Goal: Task Accomplishment & Management: Complete application form

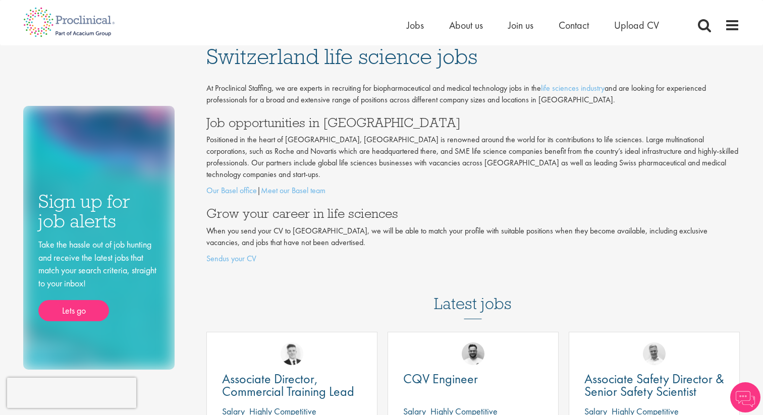
click at [376, 125] on h3 "Job opportunities in [GEOGRAPHIC_DATA]" at bounding box center [473, 122] width 534 height 13
click at [291, 185] on link "Meet our Basel team" at bounding box center [293, 190] width 65 height 11
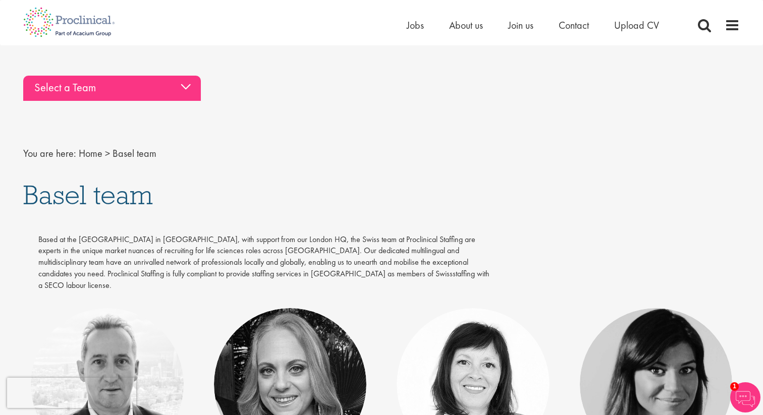
click at [114, 82] on div "Select a Team" at bounding box center [112, 88] width 178 height 25
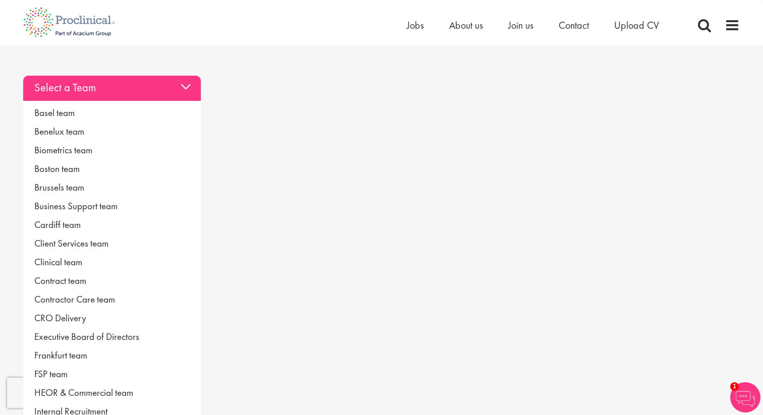
click at [114, 82] on div "Select a Team" at bounding box center [112, 88] width 178 height 25
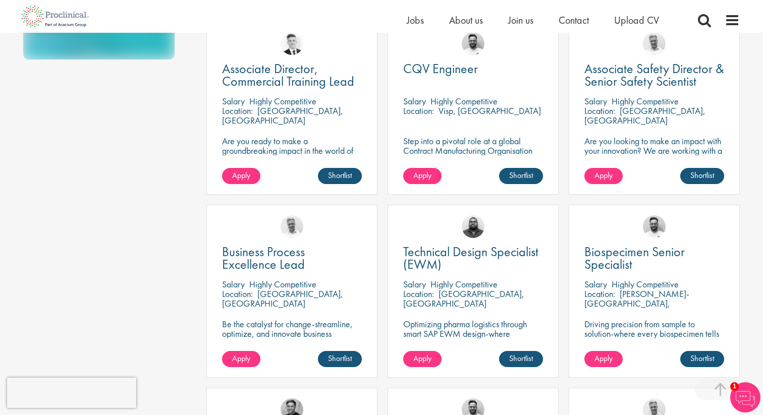
scroll to position [297, 0]
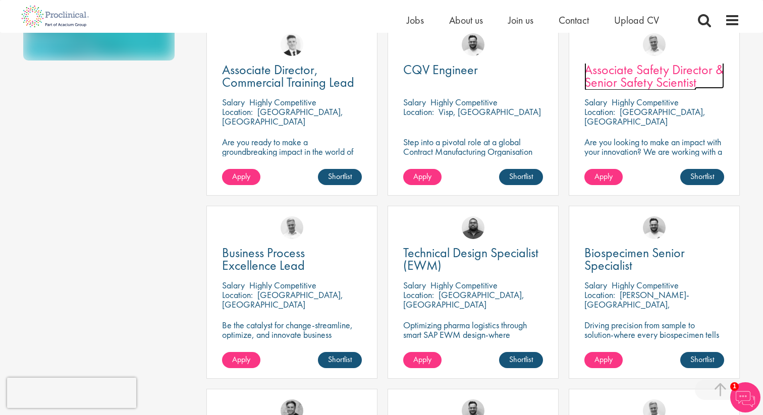
click at [685, 66] on span "Associate Safety Director & Senior Safety Scientist" at bounding box center [654, 76] width 140 height 30
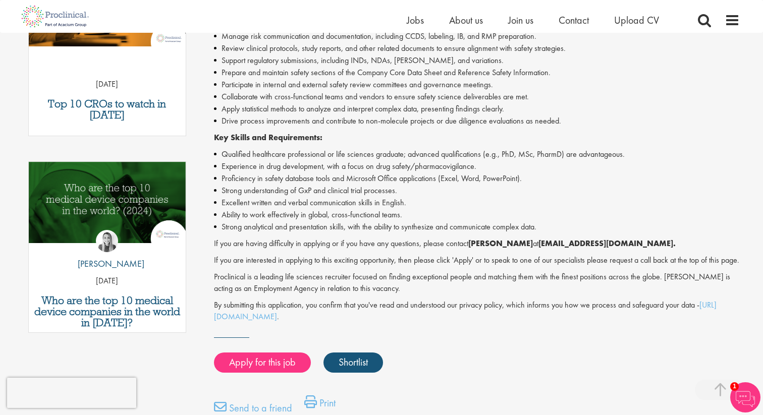
scroll to position [403, 0]
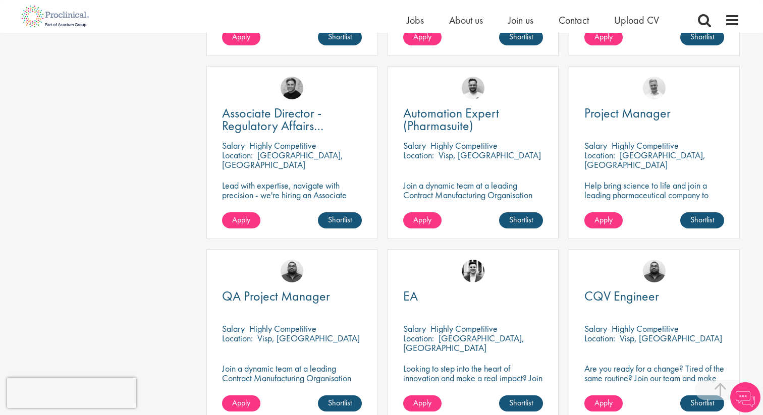
scroll to position [620, 0]
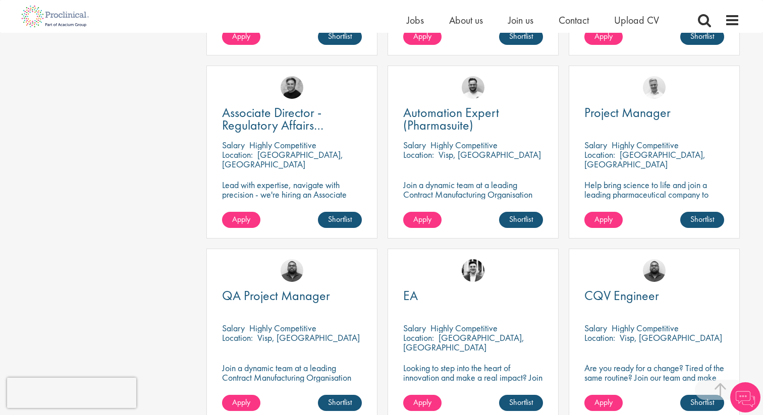
click at [651, 120] on div "Project Manager" at bounding box center [654, 119] width 140 height 26
click at [636, 104] on span "Project Manager" at bounding box center [627, 112] width 86 height 17
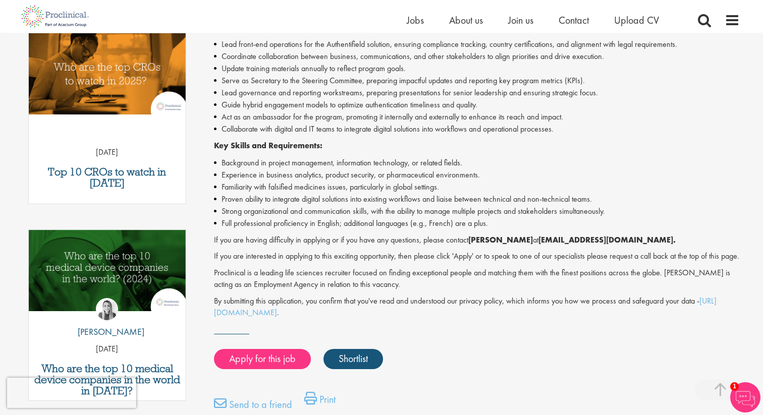
scroll to position [333, 0]
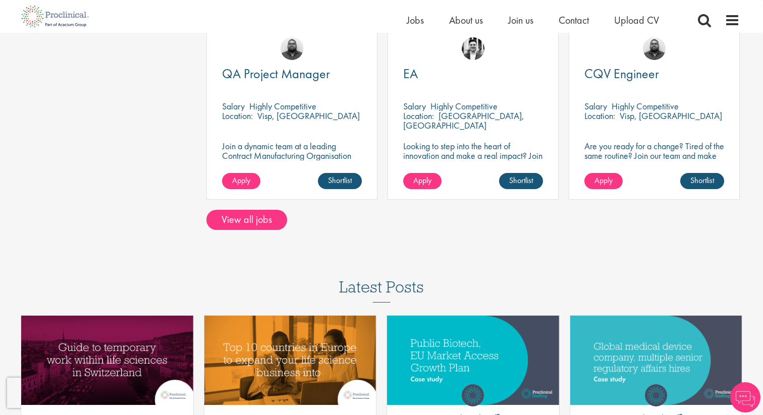
scroll to position [843, 0]
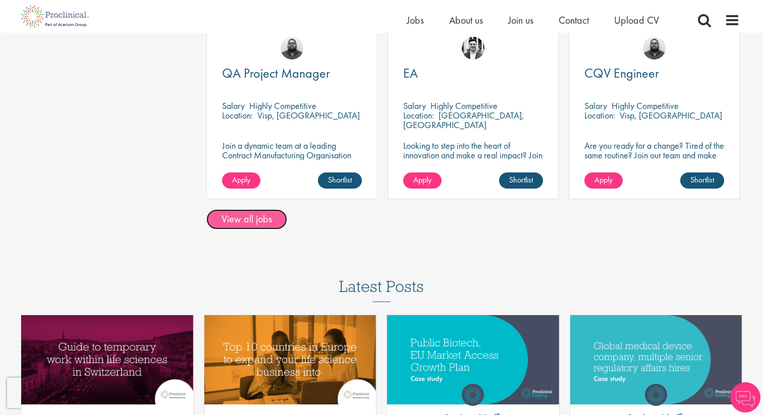
click at [252, 209] on link "View all jobs" at bounding box center [246, 219] width 81 height 20
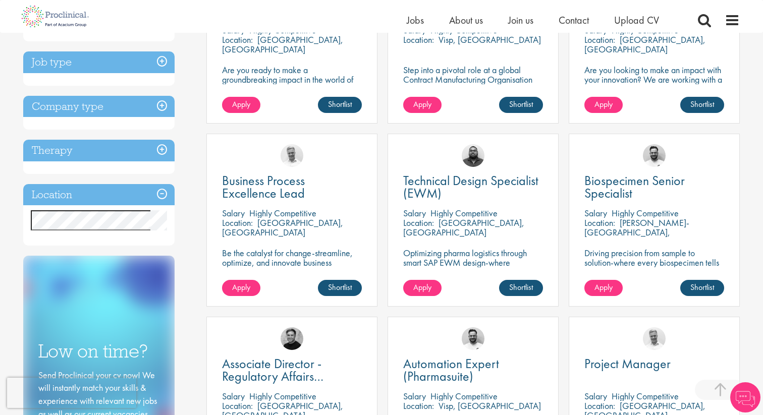
scroll to position [289, 0]
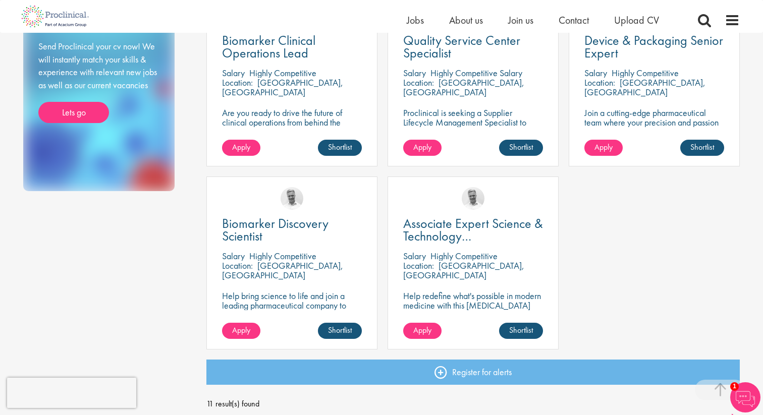
scroll to position [598, 0]
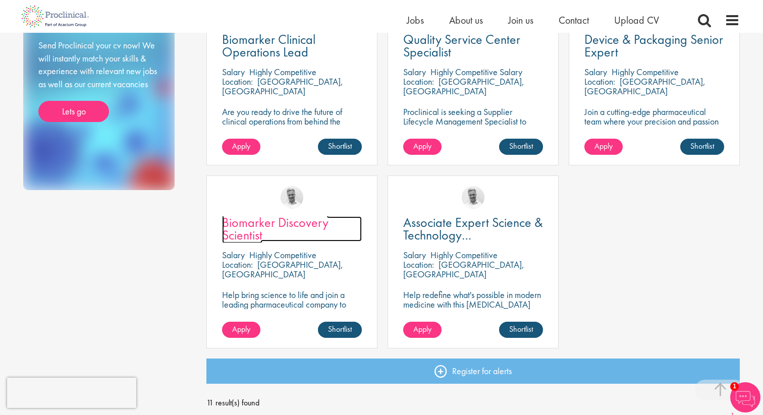
click at [280, 223] on span "Biomarker Discovery Scientist" at bounding box center [275, 229] width 106 height 30
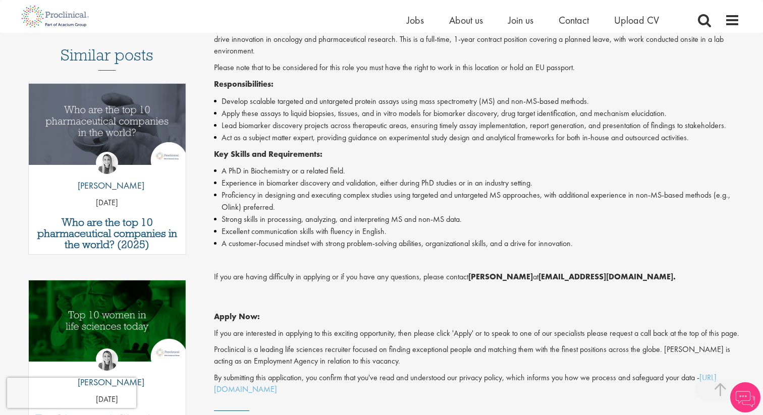
scroll to position [284, 0]
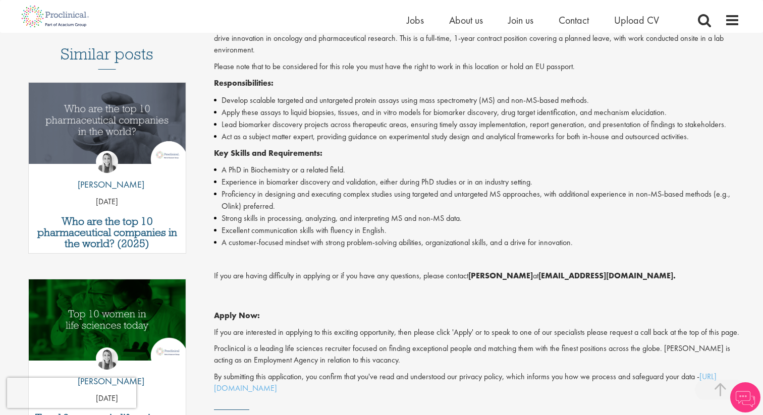
click at [280, 223] on li "Strong skills in processing, analyzing, and interpreting MS and non-MS data." at bounding box center [477, 218] width 526 height 12
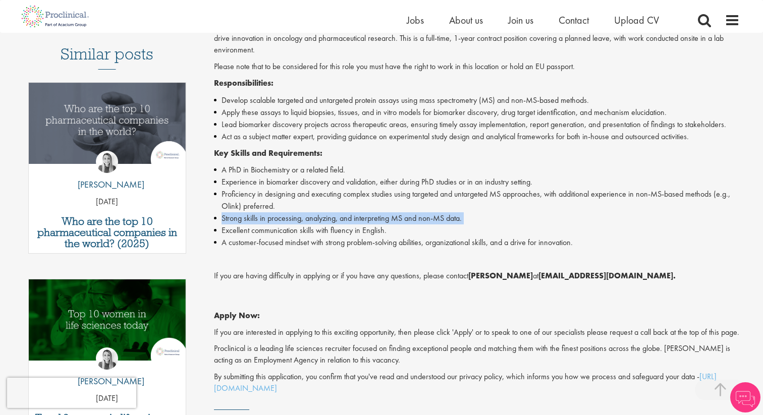
click at [280, 223] on li "Strong skills in processing, analyzing, and interpreting MS and non-MS data." at bounding box center [477, 218] width 526 height 12
click at [279, 231] on li "Excellent communication skills with fluency in English." at bounding box center [477, 231] width 526 height 12
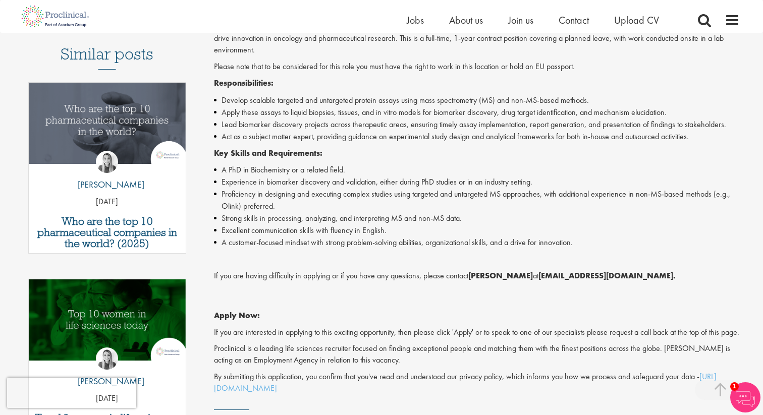
click at [279, 231] on li "Excellent communication skills with fluency in English." at bounding box center [477, 231] width 526 height 12
click at [273, 252] on div "Proclinical is seeking a Biomarker Discovery Scientist to join a dynamic team w…" at bounding box center [477, 202] width 526 height 385
click at [274, 241] on li "A customer-focused mindset with strong problem-solving abilities, organizationa…" at bounding box center [477, 243] width 526 height 12
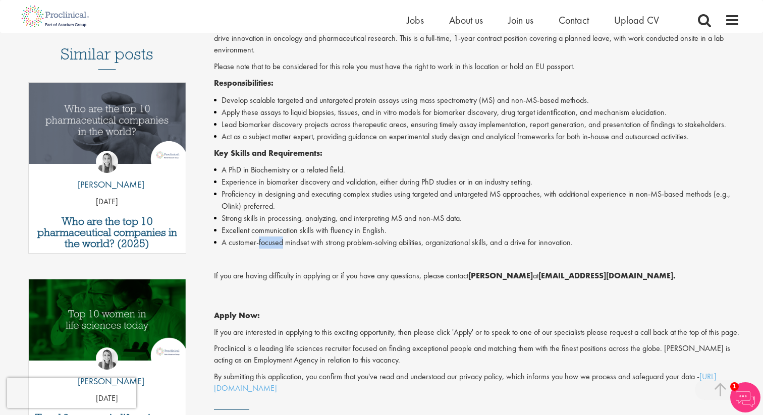
click at [274, 241] on li "A customer-focused mindset with strong problem-solving abilities, organizationa…" at bounding box center [477, 243] width 526 height 12
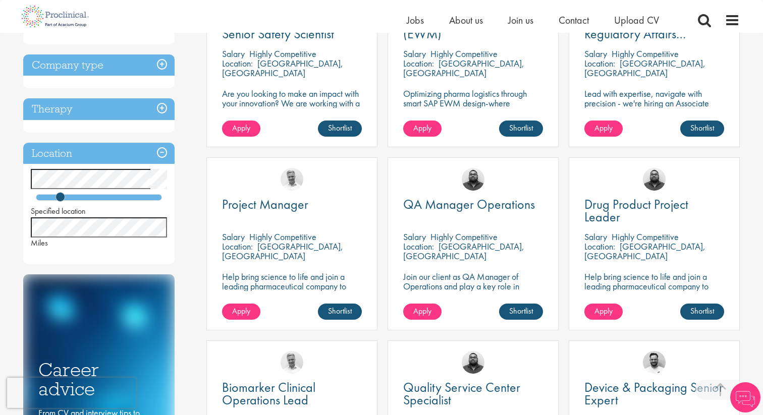
scroll to position [250, 0]
click at [635, 242] on p "[GEOGRAPHIC_DATA], [GEOGRAPHIC_DATA]" at bounding box center [644, 250] width 121 height 21
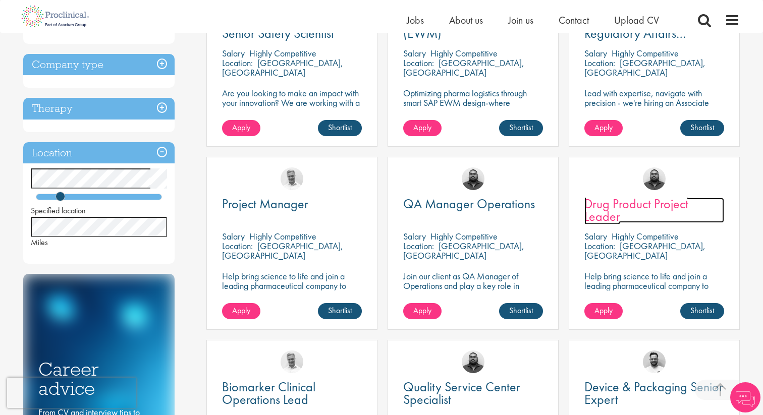
click at [616, 206] on span "Drug Product Project Leader" at bounding box center [636, 210] width 104 height 30
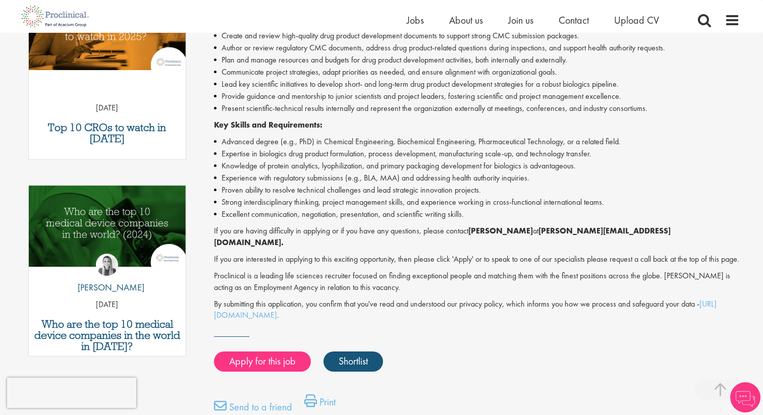
scroll to position [385, 0]
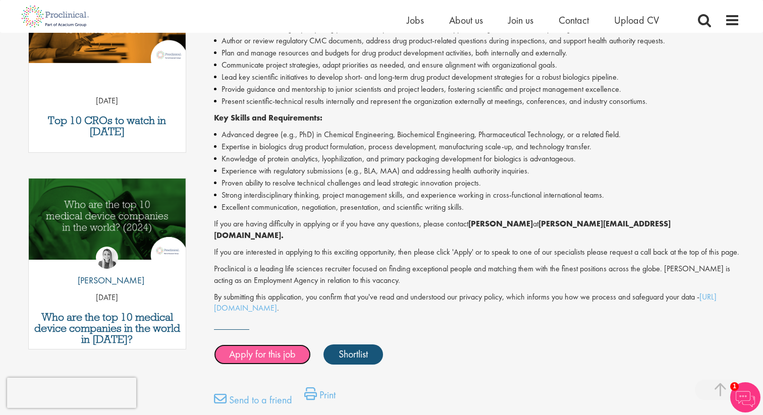
click at [273, 360] on link "Apply for this job" at bounding box center [262, 355] width 97 height 20
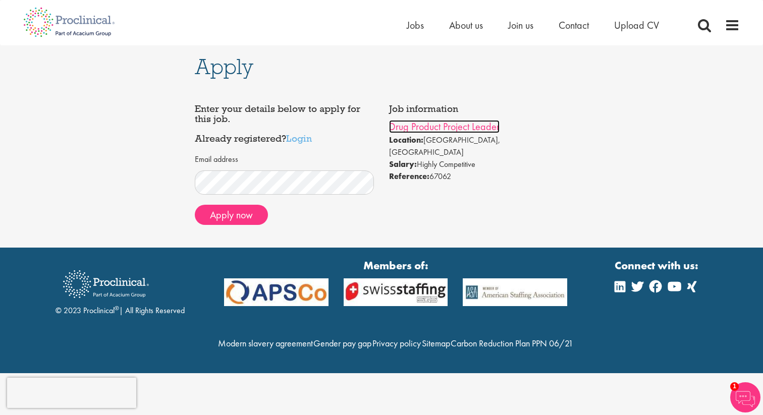
click at [426, 122] on link "Drug Product Project Leader" at bounding box center [444, 126] width 111 height 13
click at [224, 128] on h4 "Enter your details below to apply for this job. Already registered? Login" at bounding box center [285, 124] width 180 height 40
click at [225, 89] on div "Job information Drug Product Project Leader Location: Basel, Schweiz Salary: Hi…" at bounding box center [382, 165] width 374 height 165
click at [225, 70] on span "Apply" at bounding box center [224, 66] width 59 height 27
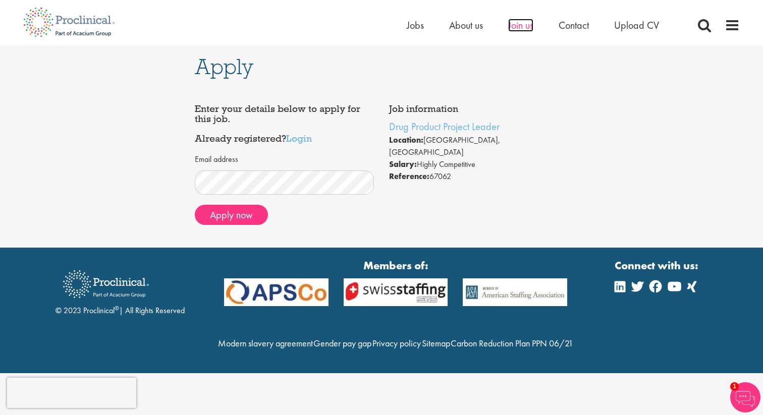
click at [528, 23] on span "Join us" at bounding box center [520, 25] width 25 height 13
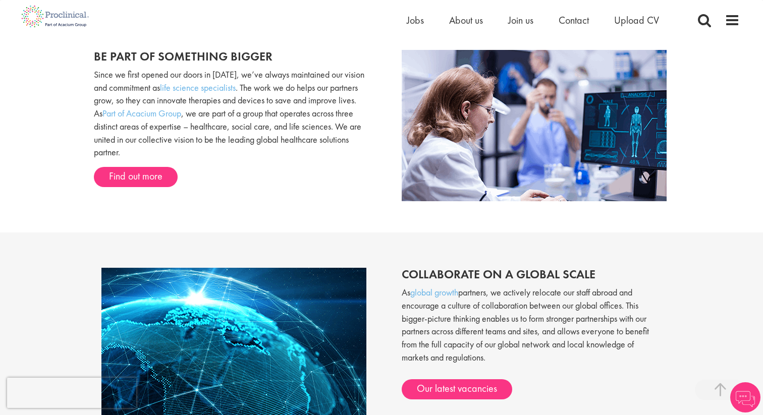
scroll to position [628, 0]
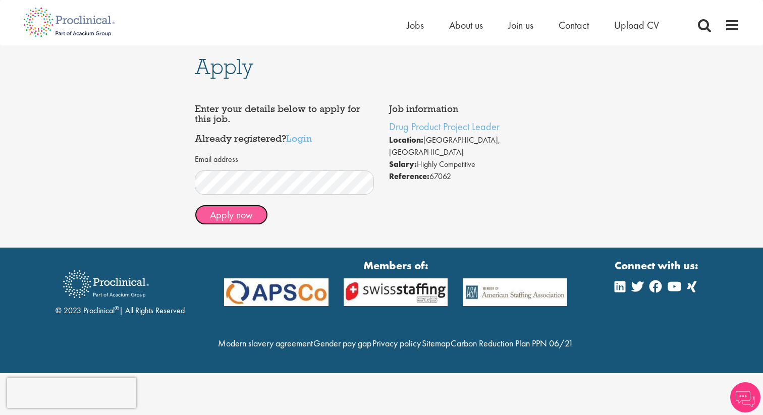
click at [230, 219] on button "Apply now" at bounding box center [231, 215] width 73 height 20
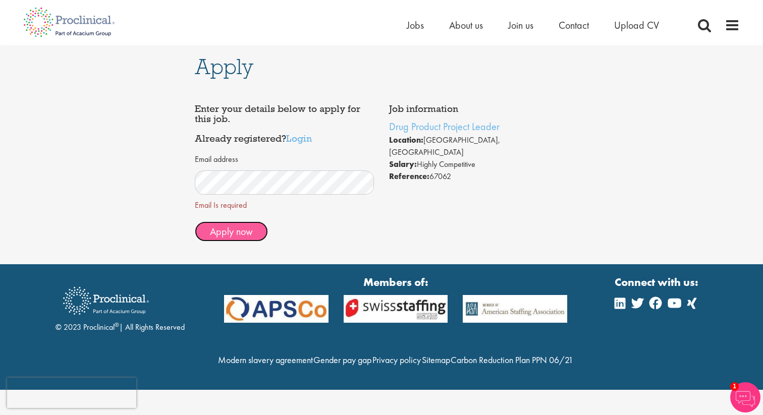
click at [247, 230] on span "Apply now" at bounding box center [231, 231] width 43 height 13
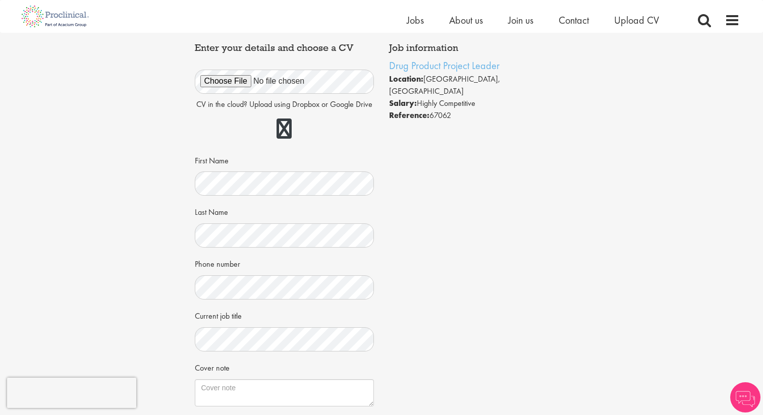
scroll to position [63, 0]
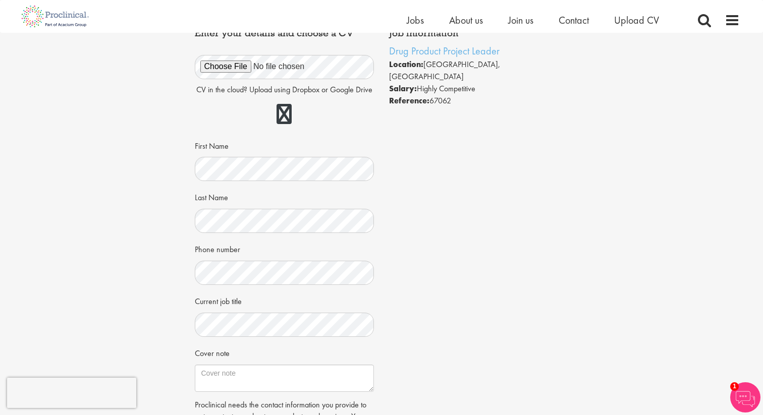
click at [316, 154] on div "First Name" at bounding box center [285, 159] width 180 height 44
click at [261, 380] on textarea "Cover note" at bounding box center [285, 378] width 180 height 27
click at [299, 395] on form "CV in the cloud? Upload using Dropbox or Google Drive First Name Last Name" at bounding box center [284, 268] width 165 height 451
click at [298, 386] on textarea "Cover note" at bounding box center [285, 378] width 180 height 27
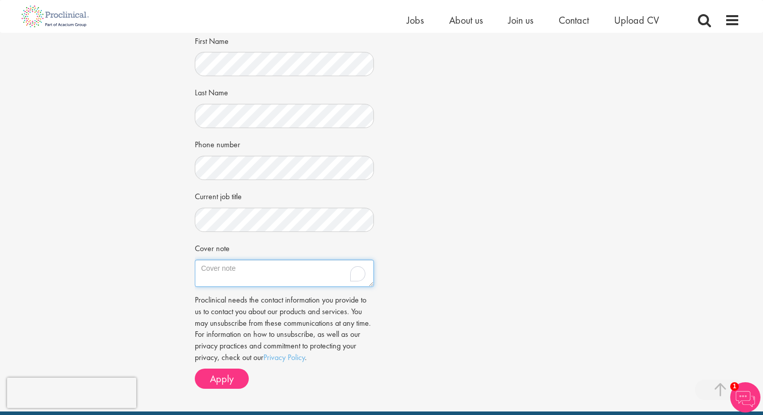
scroll to position [169, 0]
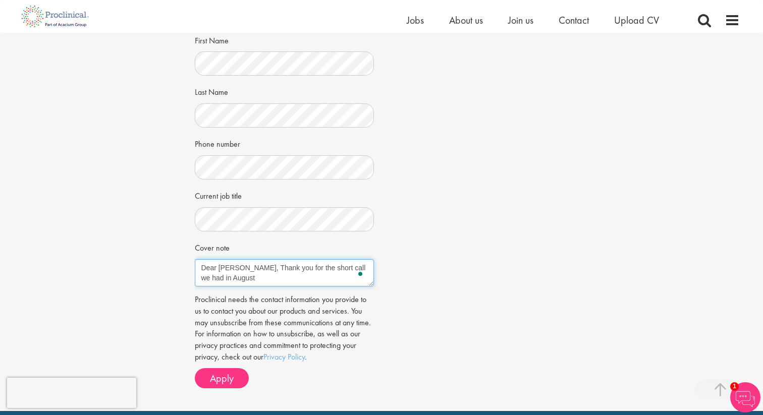
click at [209, 279] on textarea "Dear Mr Bennett, Thank you for the short call we had in August" at bounding box center [285, 272] width 180 height 27
drag, startPoint x: 258, startPoint y: 266, endPoint x: 258, endPoint y: 275, distance: 8.1
click at [258, 275] on textarea "Dear Mr Bennett, Thank you for the short call we had in July. I am" at bounding box center [285, 272] width 180 height 27
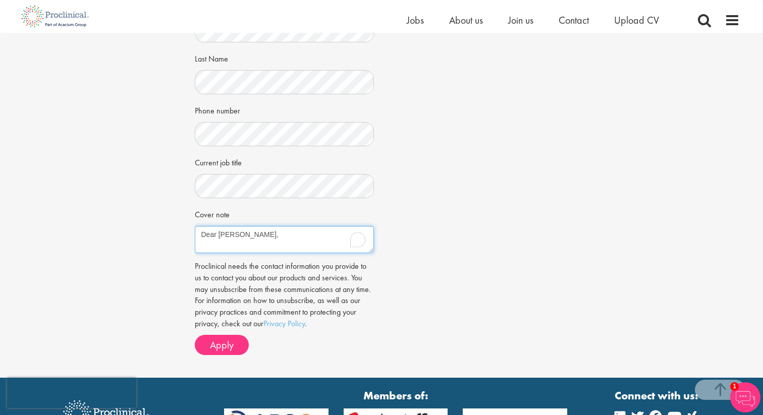
scroll to position [210, 0]
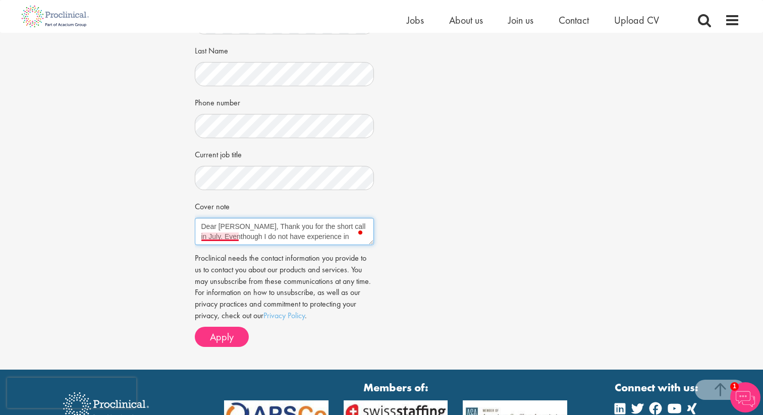
click at [215, 240] on textarea "Dear Mr Bennett, Thank you for the short call in July. Eventhough I do not have…" at bounding box center [285, 231] width 180 height 27
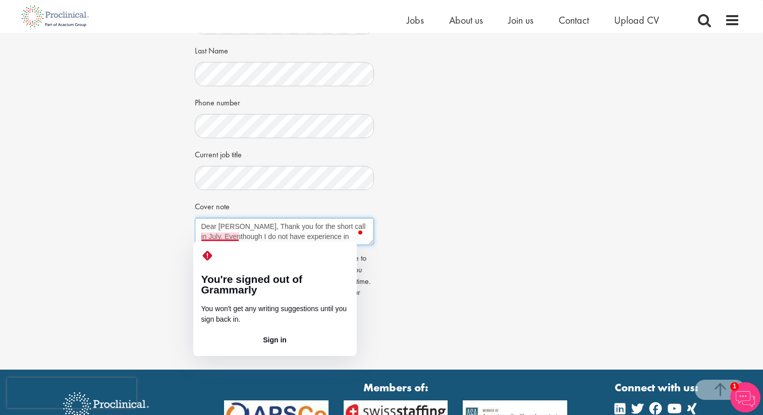
click at [215, 238] on textarea "Dear Mr Bennett, Thank you for the short call in July. Eventhough I do not have…" at bounding box center [285, 231] width 180 height 27
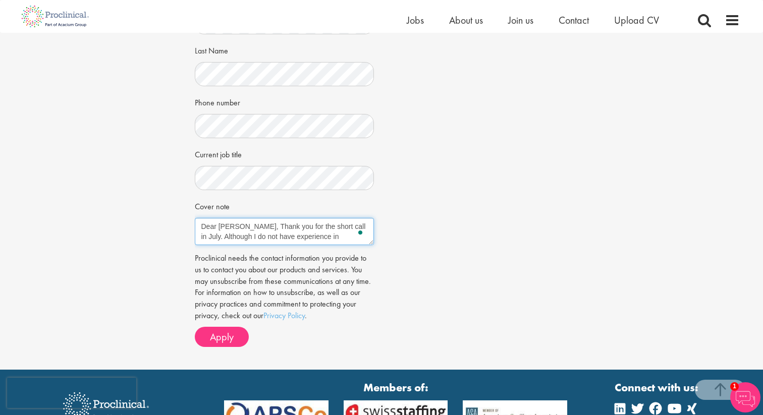
click at [322, 240] on textarea "Dear Mr Bennett, Thank you for the short call in July. Although I do not have e…" at bounding box center [285, 231] width 180 height 27
click at [274, 238] on textarea "Dear Mr Bennett, Thank you for the short call in July. Although I do not have e…" at bounding box center [285, 231] width 180 height 27
click at [354, 234] on textarea "Dear Mr Bennett, Thank you for the short call in July. Although I do not have e…" at bounding box center [285, 231] width 180 height 27
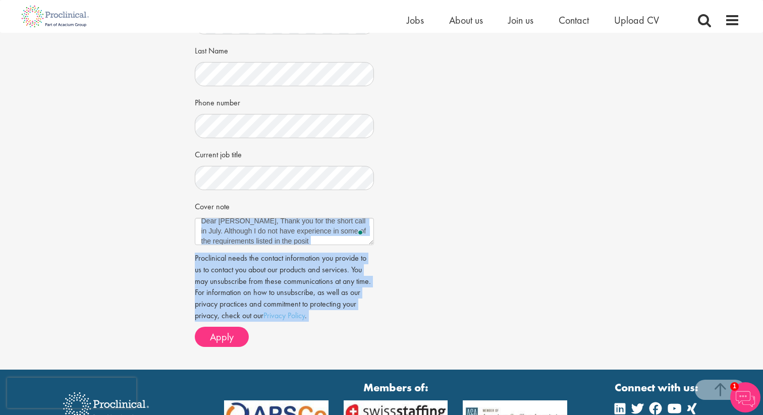
drag, startPoint x: 374, startPoint y: 242, endPoint x: 501, endPoint y: 338, distance: 158.5
click at [503, 342] on div "Job information Drug Product Project Leader Location: Basel, Schweiz Salary: Hi…" at bounding box center [381, 115] width 389 height 478
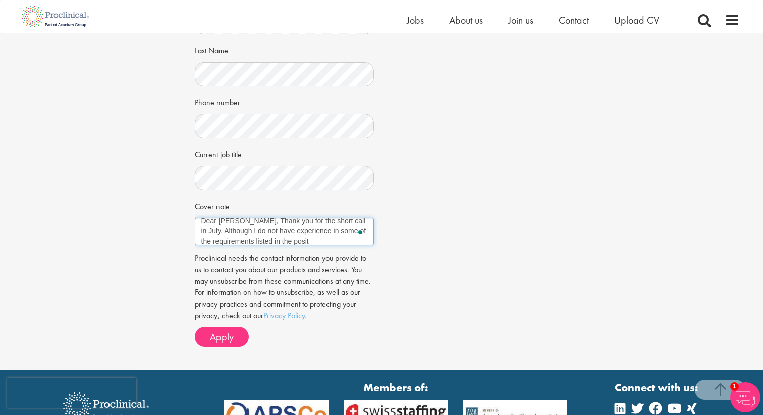
drag, startPoint x: 373, startPoint y: 243, endPoint x: 531, endPoint y: 334, distance: 182.4
click at [534, 334] on div "Job information Drug Product Project Leader Location: Basel, Schweiz Salary: Hi…" at bounding box center [381, 115] width 389 height 478
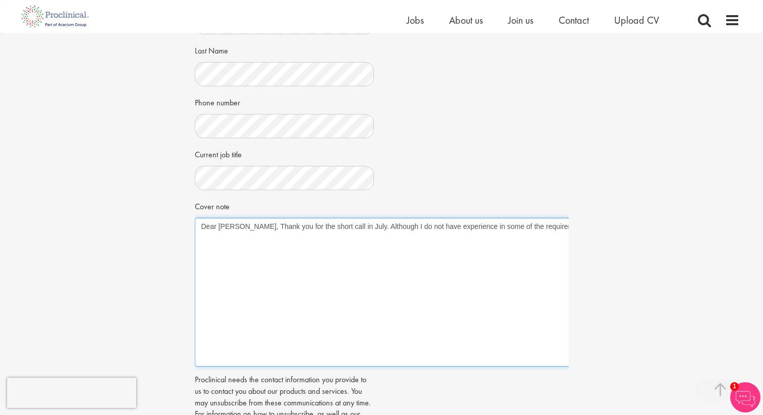
drag, startPoint x: 370, startPoint y: 242, endPoint x: 646, endPoint y: 363, distance: 301.7
click at [646, 363] on div "Apply Job information Drug Product Project Leader Location: Basel, Schweiz Sala…" at bounding box center [381, 157] width 778 height 669
click at [518, 266] on textarea "Dear Mr Bennett, Thank you for the short call in July. Although I do not have e…" at bounding box center [422, 292] width 455 height 149
click at [548, 229] on textarea "Dear Mr Bennett, Thank you for the short call in July. Although I do not have e…" at bounding box center [422, 292] width 455 height 149
drag, startPoint x: 565, startPoint y: 227, endPoint x: 599, endPoint y: 227, distance: 33.3
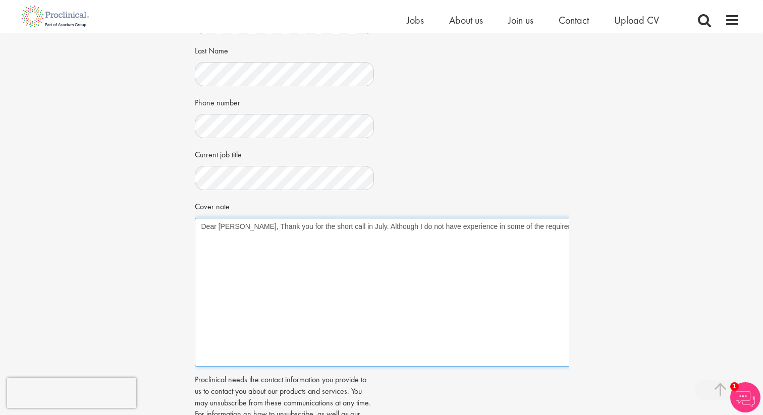
click at [599, 227] on div "Apply Job information Drug Product Project Leader Location: Basel, Schweiz Sala…" at bounding box center [381, 157] width 778 height 669
type textarea "Dear Mr Bennett, Thank you for the short call in July. Although I do not have e…"
click at [505, 303] on textarea "Dear Mr Bennett, Thank you for the short call in July. Although I do not have e…" at bounding box center [422, 292] width 455 height 149
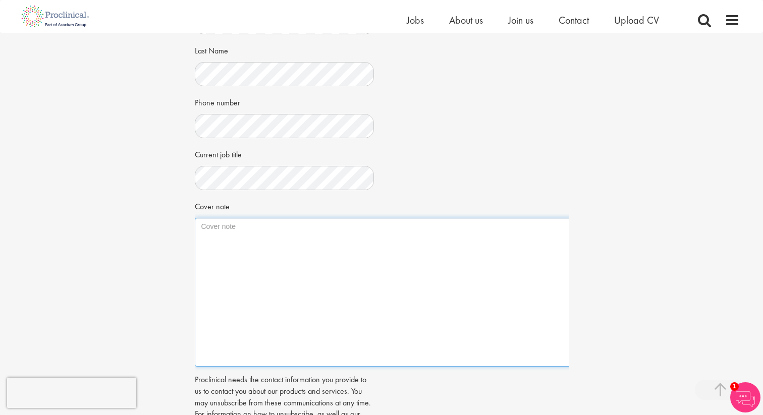
click at [531, 338] on textarea "Cover note" at bounding box center [422, 292] width 455 height 149
click at [231, 259] on textarea "Cover note" at bounding box center [422, 292] width 455 height 149
paste textarea "I am writing to express my strong interest in the Scientist Formulation and Pro…"
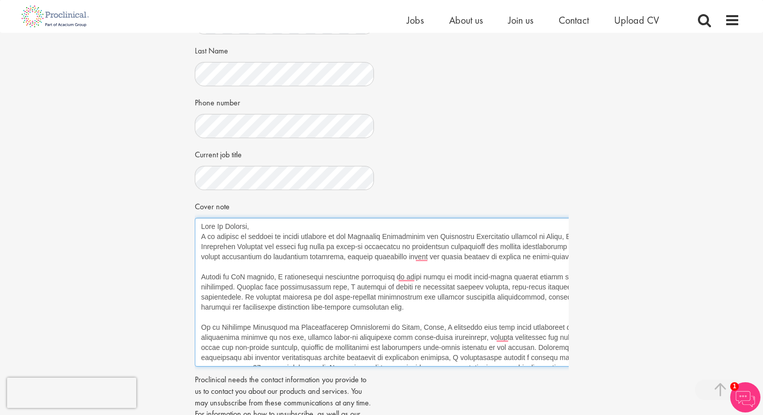
click at [352, 235] on textarea "Cover note" at bounding box center [422, 292] width 455 height 149
drag, startPoint x: 351, startPoint y: 236, endPoint x: 510, endPoint y: 238, distance: 159.5
click at [510, 238] on textarea "Cover note" at bounding box center [422, 292] width 455 height 149
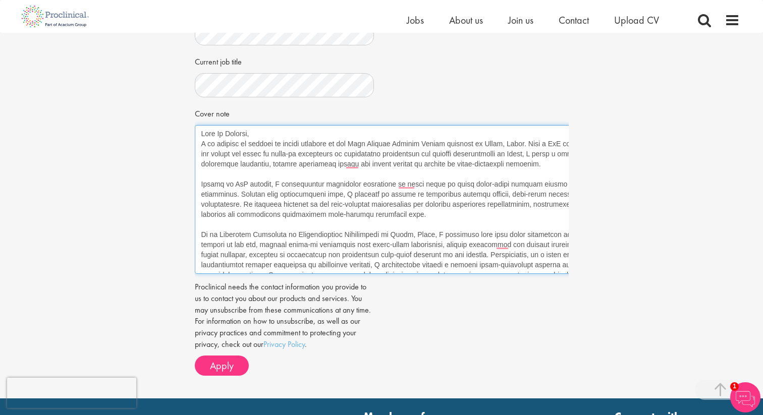
scroll to position [319, 0]
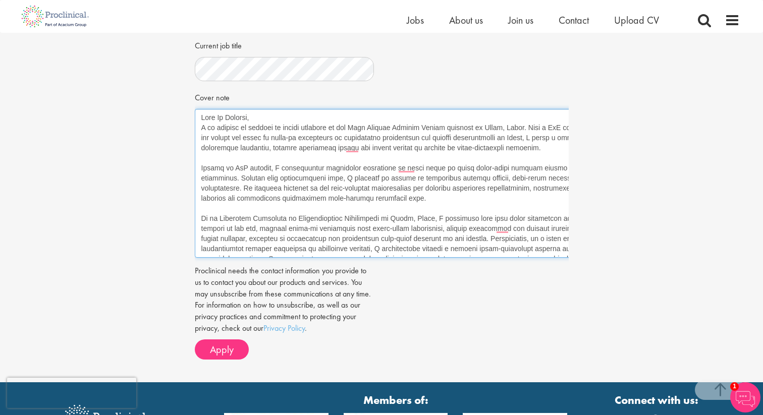
drag, startPoint x: 469, startPoint y: 128, endPoint x: 501, endPoint y: 129, distance: 32.3
click at [501, 129] on textarea "Cover note" at bounding box center [422, 183] width 455 height 149
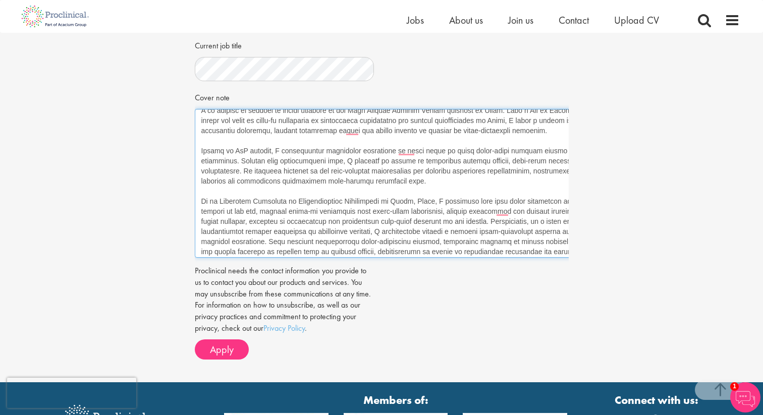
scroll to position [30, 0]
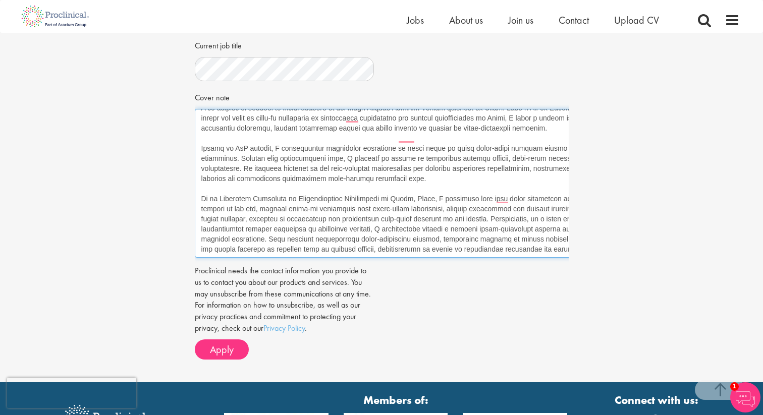
click at [561, 243] on textarea "Cover note" at bounding box center [422, 183] width 455 height 149
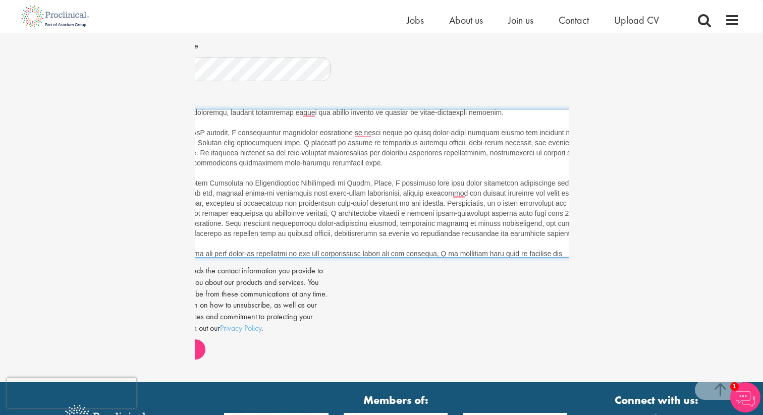
scroll to position [50, 0]
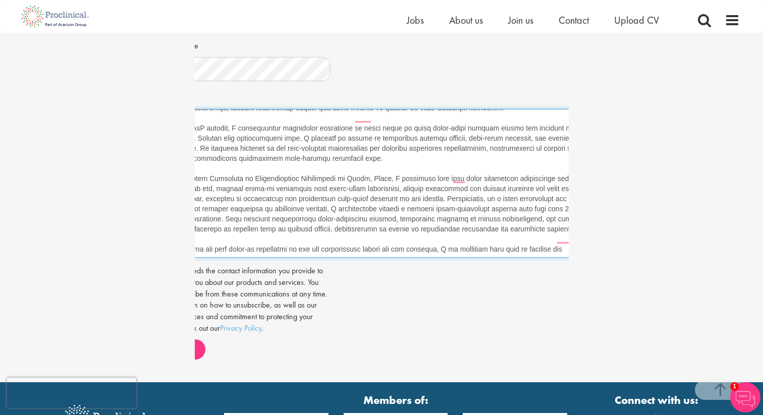
drag, startPoint x: 438, startPoint y: 253, endPoint x: 602, endPoint y: 240, distance: 164.6
click at [602, 240] on div "Apply Job information Drug Product Project Leader Location: Basel, Schweiz Sala…" at bounding box center [381, 48] width 778 height 669
paste textarea "With my combined experience in formulation development and project coordination…"
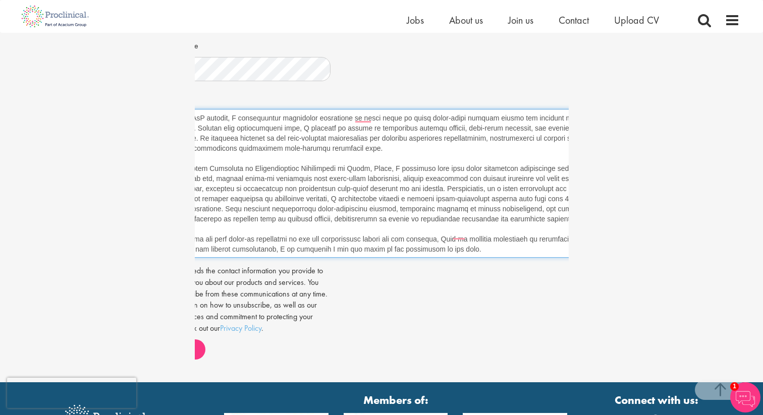
scroll to position [106, 0]
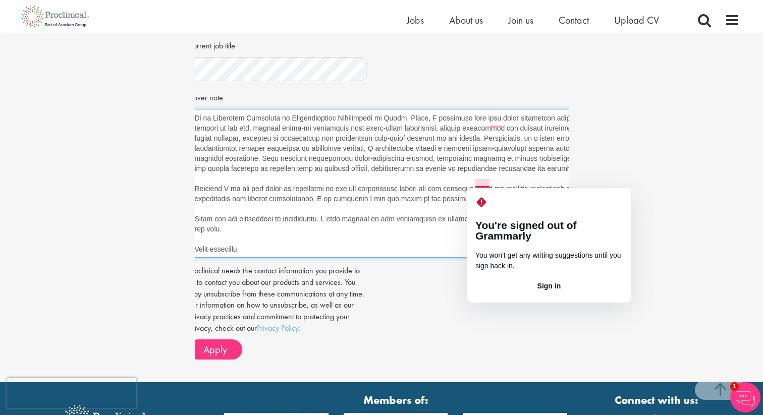
click at [480, 184] on textarea "Cover note" at bounding box center [415, 183] width 455 height 149
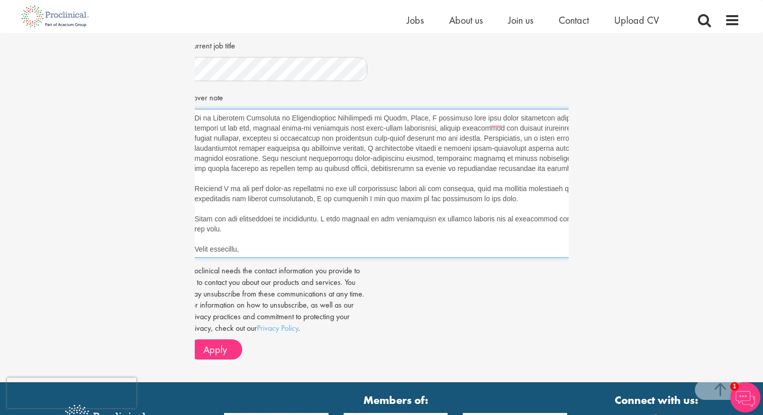
click at [500, 187] on textarea "Cover note" at bounding box center [415, 183] width 455 height 149
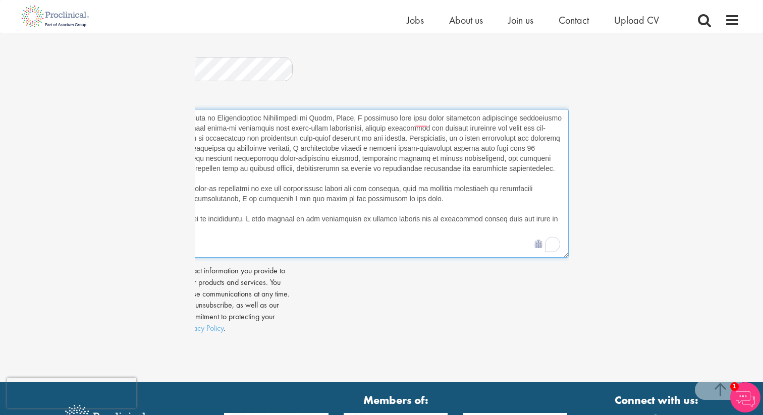
scroll to position [0, 0]
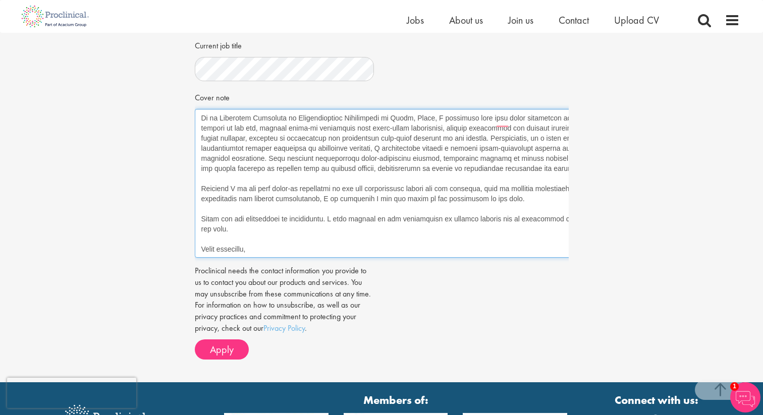
click at [268, 248] on textarea "Cover note" at bounding box center [422, 183] width 455 height 149
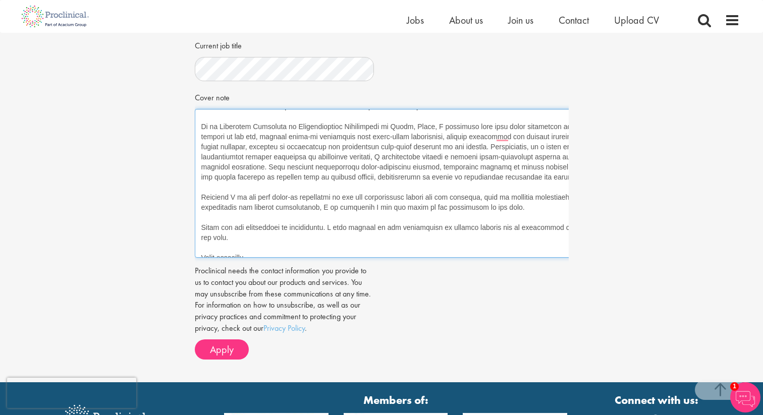
click at [329, 227] on textarea "Cover note" at bounding box center [422, 183] width 455 height 149
click at [558, 228] on textarea "Cover note" at bounding box center [422, 183] width 455 height 149
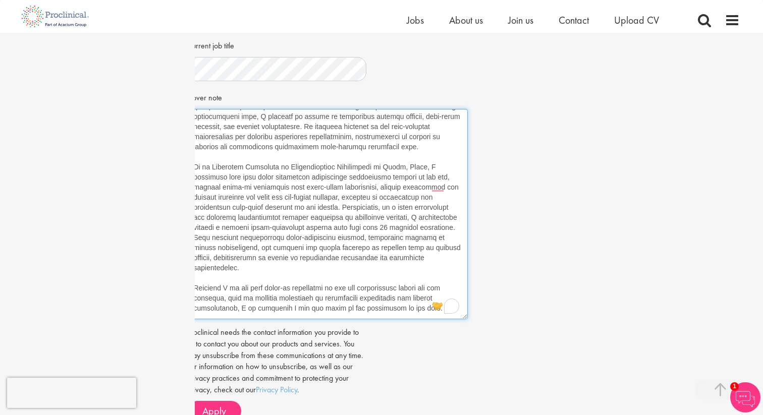
drag, startPoint x: 567, startPoint y: 255, endPoint x: 392, endPoint y: 317, distance: 185.3
click at [392, 317] on textarea "Cover note" at bounding box center [327, 214] width 281 height 210
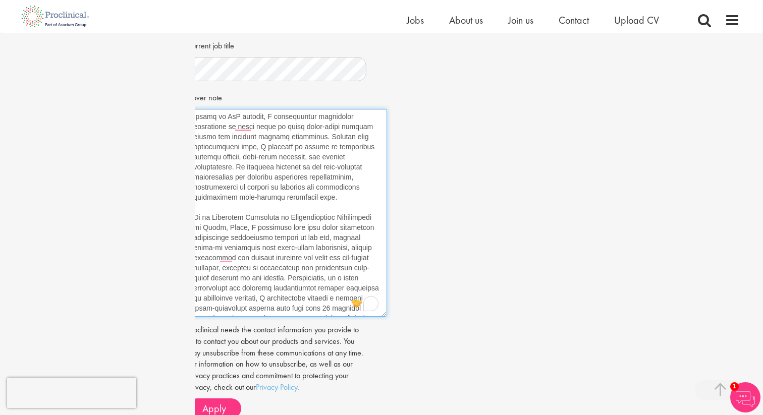
drag, startPoint x: 464, startPoint y: 317, endPoint x: 384, endPoint y: 314, distance: 80.8
click at [384, 314] on textarea "Cover note" at bounding box center [287, 213] width 200 height 208
click at [298, 199] on textarea "Cover note" at bounding box center [287, 213] width 200 height 208
click at [205, 118] on textarea "Cover note" at bounding box center [287, 213] width 200 height 208
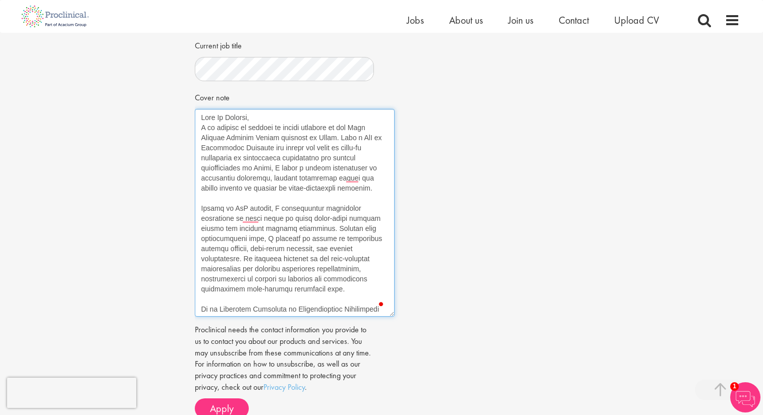
click at [268, 117] on textarea "Cover note" at bounding box center [295, 213] width 200 height 208
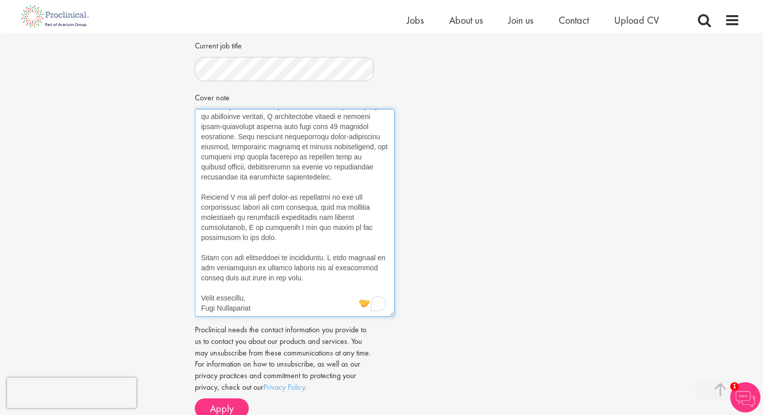
click at [305, 269] on textarea "Cover note" at bounding box center [295, 213] width 200 height 208
click at [301, 268] on textarea "Cover note" at bounding box center [295, 213] width 200 height 208
click at [299, 268] on textarea "Cover note" at bounding box center [295, 213] width 200 height 208
click at [302, 268] on textarea "Cover note" at bounding box center [295, 213] width 200 height 208
drag, startPoint x: 246, startPoint y: 267, endPoint x: 303, endPoint y: 268, distance: 56.5
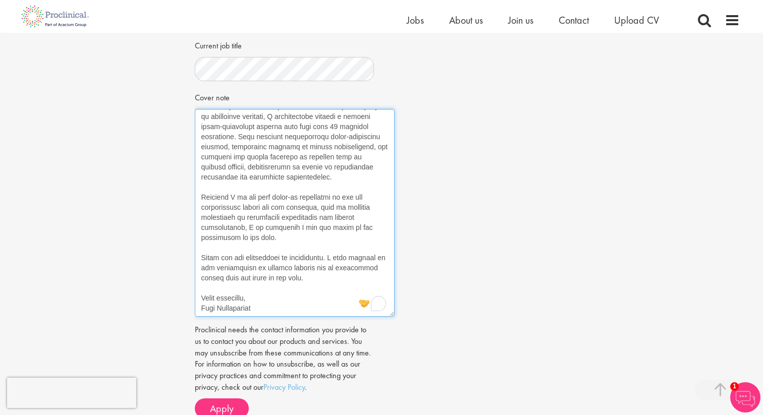
click at [303, 268] on textarea "Cover note" at bounding box center [295, 213] width 200 height 208
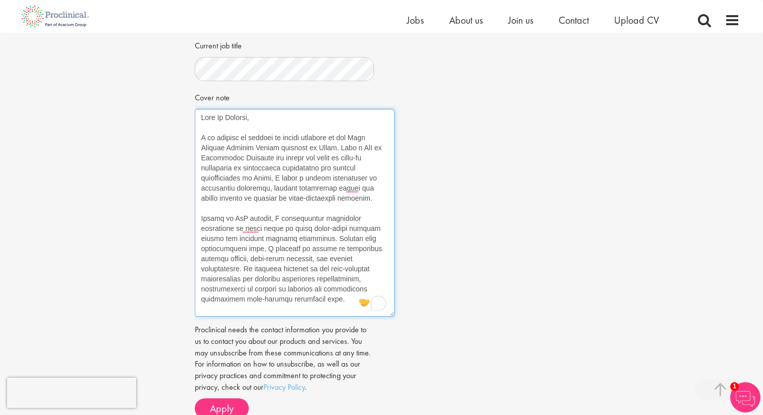
click at [201, 138] on textarea "Cover note" at bounding box center [295, 213] width 200 height 208
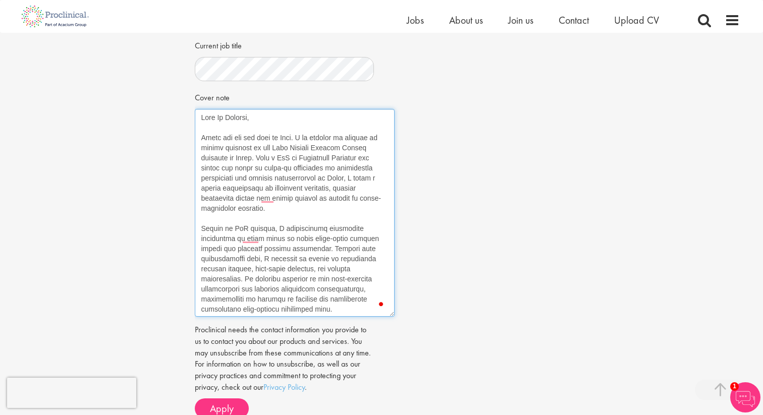
click at [270, 136] on textarea "Cover note" at bounding box center [295, 213] width 200 height 208
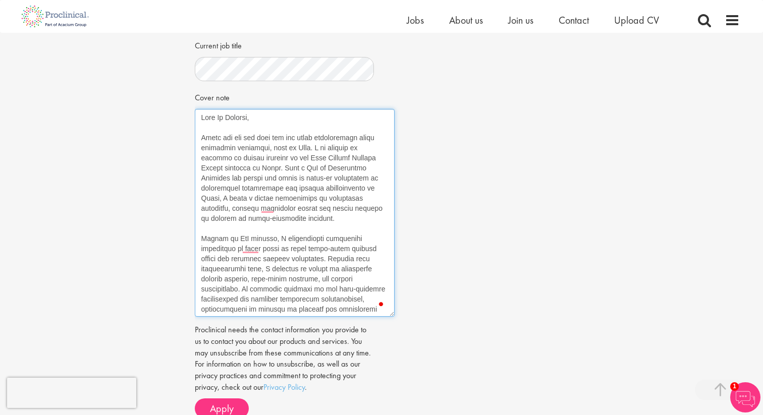
click at [261, 216] on textarea "Cover note" at bounding box center [295, 213] width 200 height 208
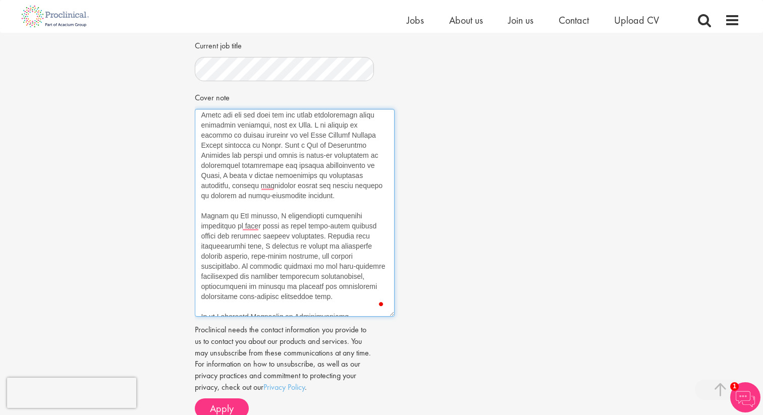
scroll to position [24, 0]
click at [201, 123] on textarea "Cover note" at bounding box center [295, 213] width 200 height 208
type textarea "Dear Mr Bennett, Thank you for the call and the great conversation about contra…"
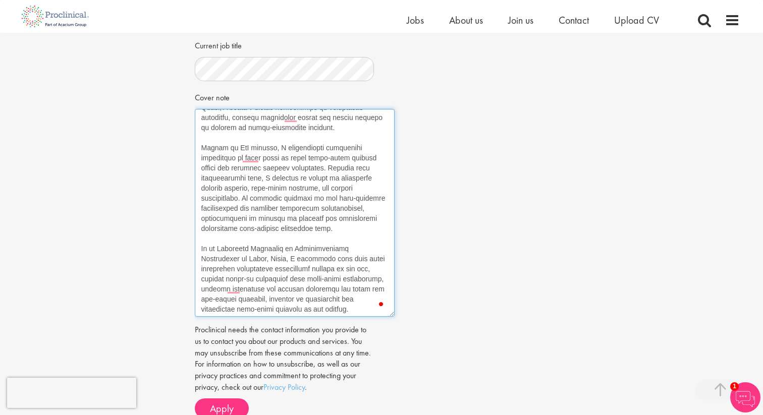
scroll to position [153, 0]
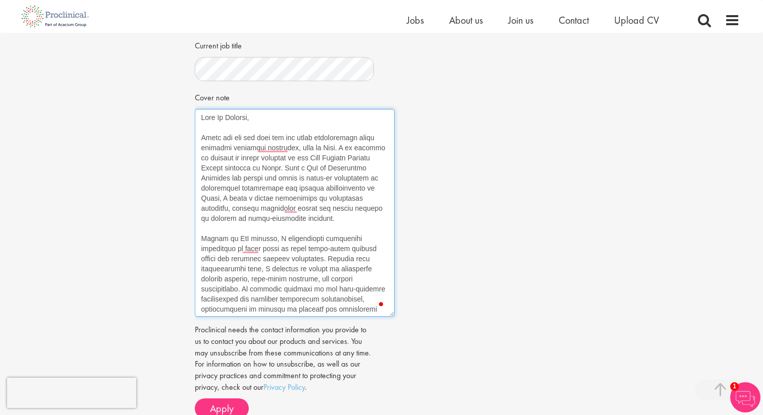
drag, startPoint x: 201, startPoint y: 115, endPoint x: 212, endPoint y: 197, distance: 83.6
click at [212, 197] on textarea "Cover note" at bounding box center [295, 213] width 200 height 208
drag, startPoint x: 256, startPoint y: 298, endPoint x: 223, endPoint y: 53, distance: 246.9
click at [223, 53] on div "CV in the cloud? Upload using Dropbox or Google Drive First Name Last Name Phon…" at bounding box center [284, 52] width 165 height 529
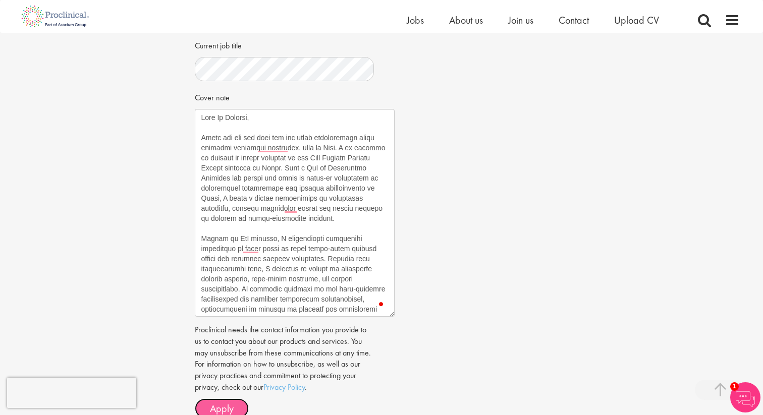
click at [199, 410] on button "Apply" at bounding box center [222, 409] width 54 height 20
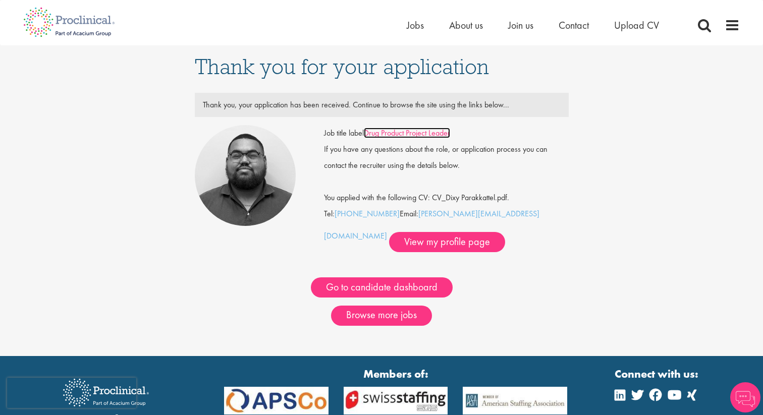
click at [432, 135] on link "Drug Product Project Leader" at bounding box center [407, 133] width 86 height 11
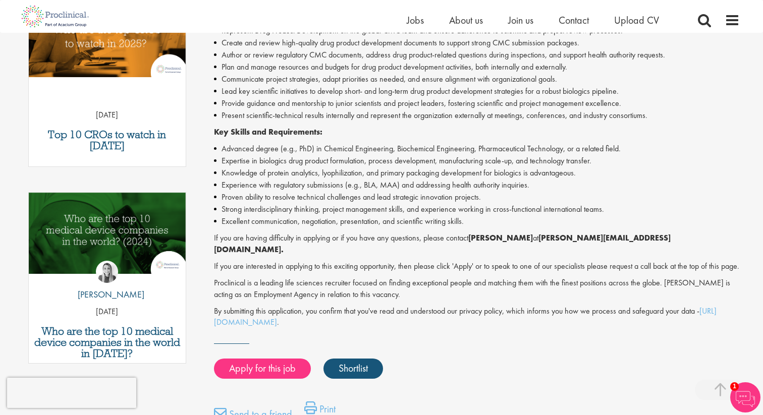
scroll to position [390, 0]
